Goal: Information Seeking & Learning: Check status

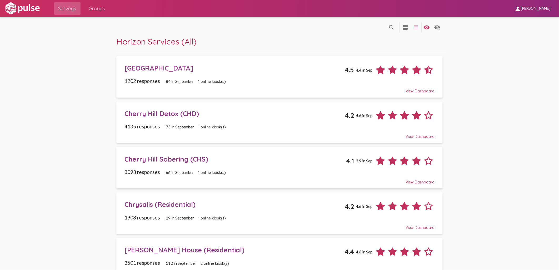
click at [169, 69] on div "[GEOGRAPHIC_DATA]" at bounding box center [235, 68] width 220 height 8
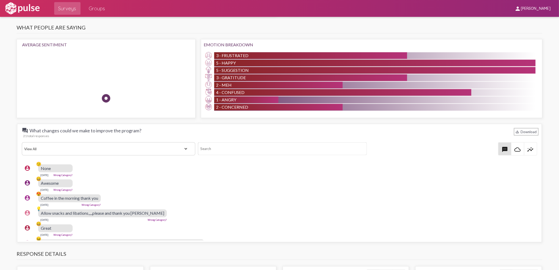
scroll to position [468, 0]
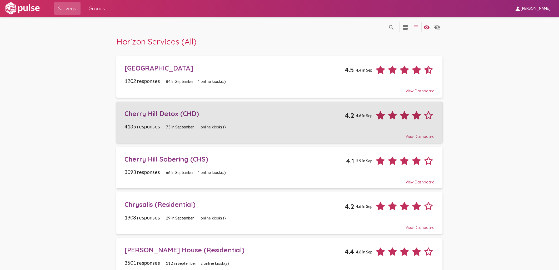
click at [168, 115] on div "Cherry Hill Detox (CHD)" at bounding box center [235, 114] width 220 height 8
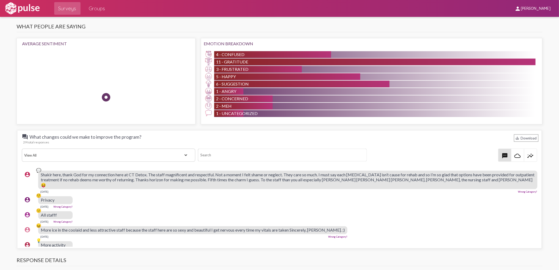
scroll to position [439, 0]
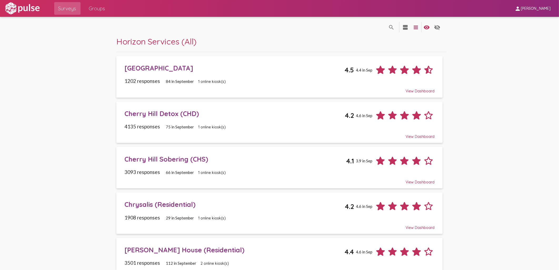
click at [144, 165] on div "Cherry Hill Sobering (CHS) 4.1 3.9 in Sep" at bounding box center [280, 159] width 310 height 16
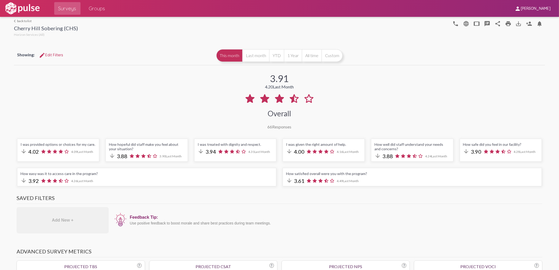
click at [21, 19] on link "arrow_back_ios back to list" at bounding box center [46, 21] width 64 height 4
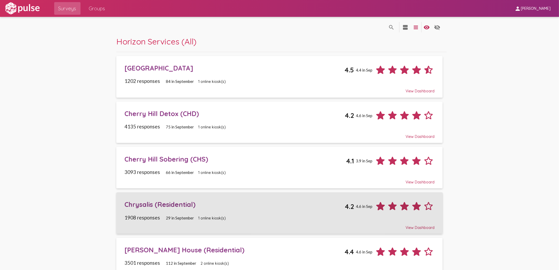
click at [151, 205] on div "Chrysalis (Residential)" at bounding box center [235, 204] width 220 height 8
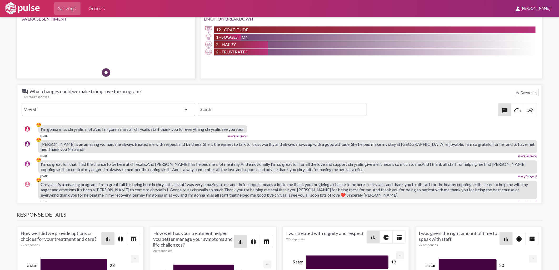
scroll to position [468, 0]
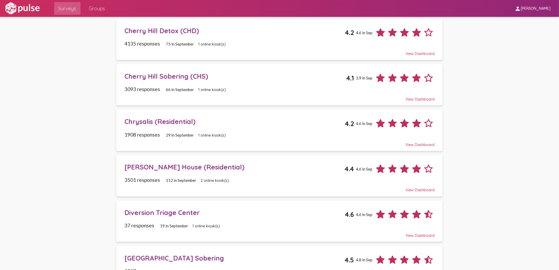
scroll to position [117, 0]
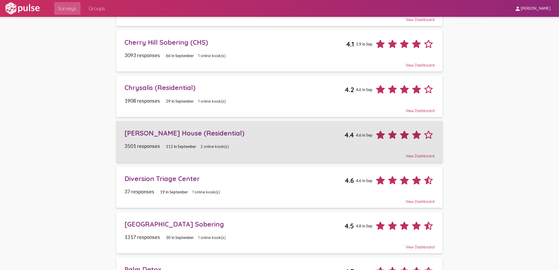
click at [150, 133] on div "[PERSON_NAME] House (Residential)" at bounding box center [235, 133] width 220 height 8
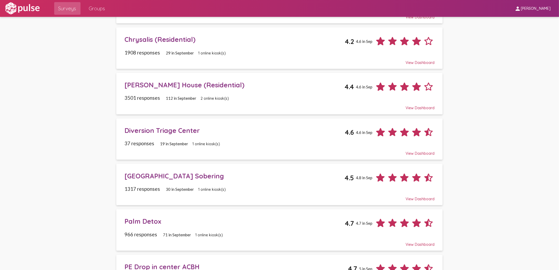
scroll to position [175, 0]
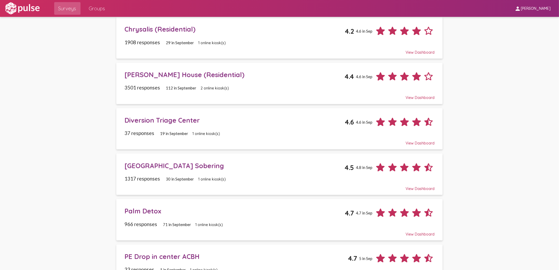
click at [149, 121] on div "Diversion Triage Center" at bounding box center [235, 120] width 220 height 8
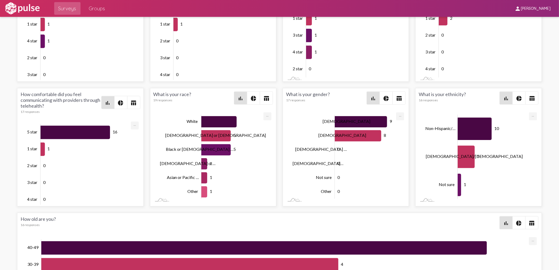
scroll to position [732, 0]
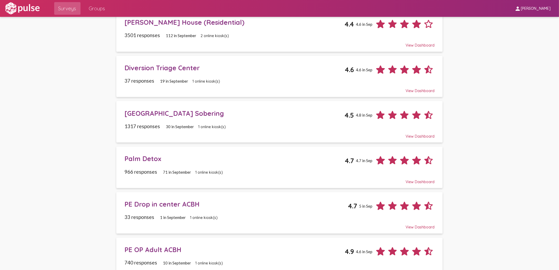
scroll to position [234, 0]
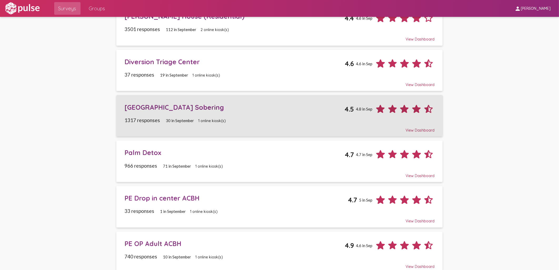
click at [149, 107] on div "[GEOGRAPHIC_DATA] Sobering" at bounding box center [235, 107] width 220 height 8
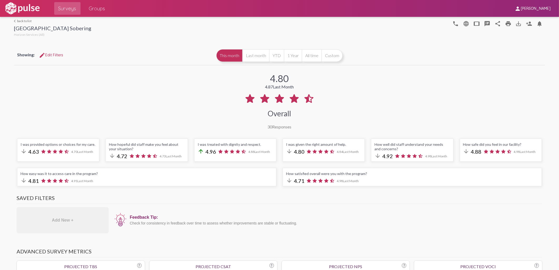
click at [26, 22] on link "arrow_back_ios back to list" at bounding box center [52, 21] width 77 height 4
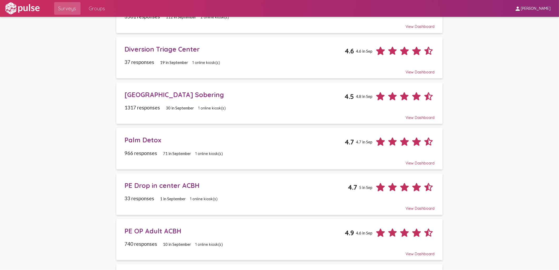
scroll to position [293, 0]
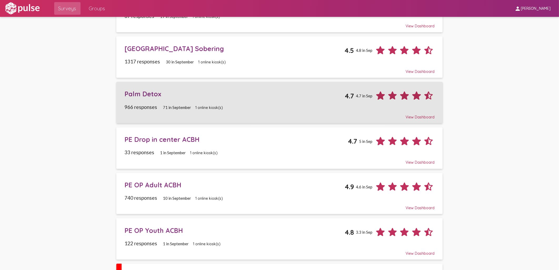
click at [143, 95] on div "Palm Detox" at bounding box center [235, 94] width 220 height 8
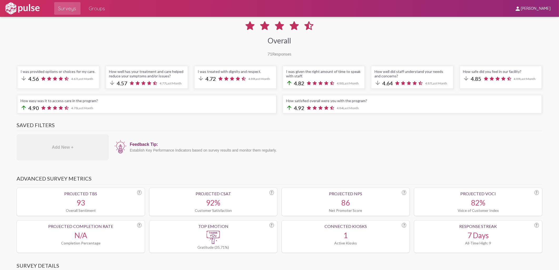
scroll to position [29, 0]
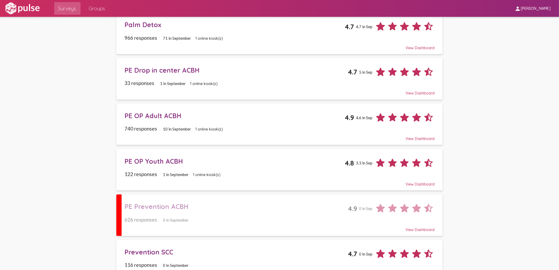
scroll to position [377, 0]
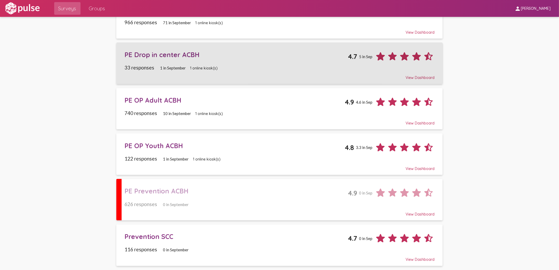
click at [161, 56] on div "PE Drop in center ACBH" at bounding box center [237, 55] width 224 height 8
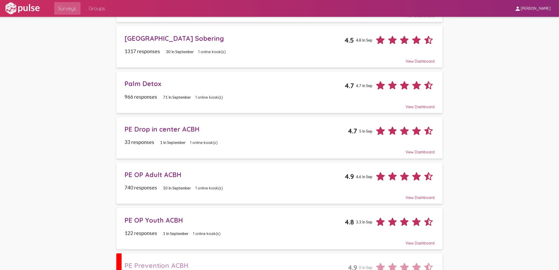
scroll to position [377, 0]
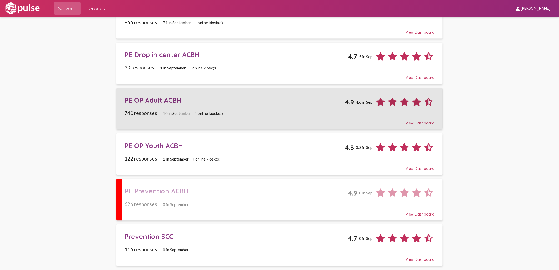
click at [161, 101] on div "PE OP Adult ACBH" at bounding box center [235, 100] width 220 height 8
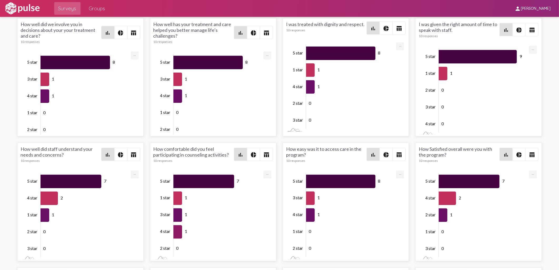
scroll to position [820, 0]
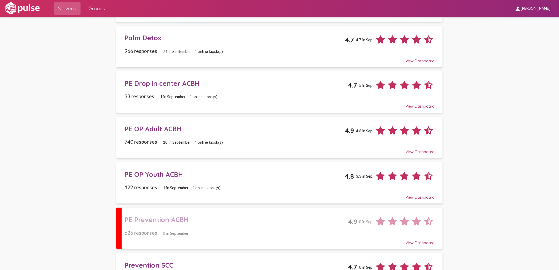
scroll to position [351, 0]
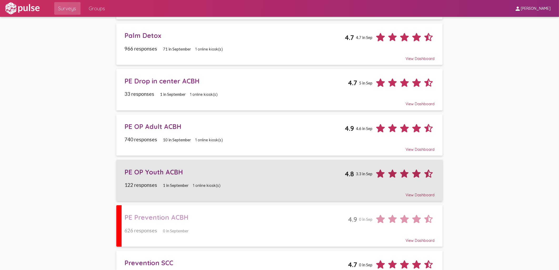
click at [145, 175] on div "PE OP Youth ACBH" at bounding box center [235, 172] width 220 height 8
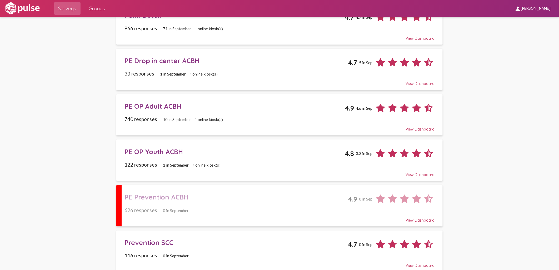
scroll to position [377, 0]
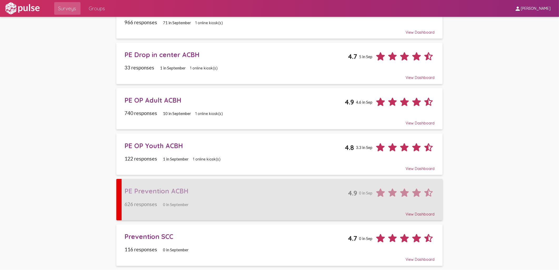
click at [156, 195] on div "PE Prevention ACBH" at bounding box center [237, 191] width 224 height 8
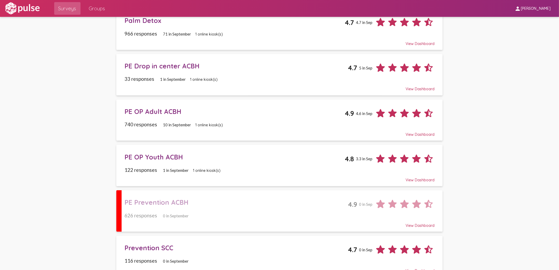
scroll to position [377, 0]
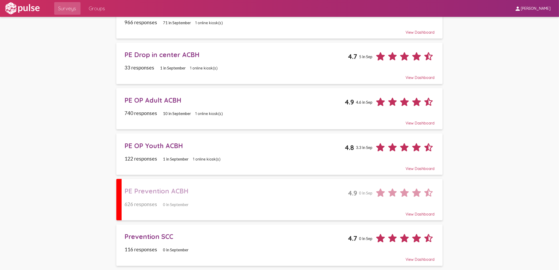
click at [151, 239] on div "Prevention SCC" at bounding box center [237, 237] width 224 height 8
